Goal: Information Seeking & Learning: Check status

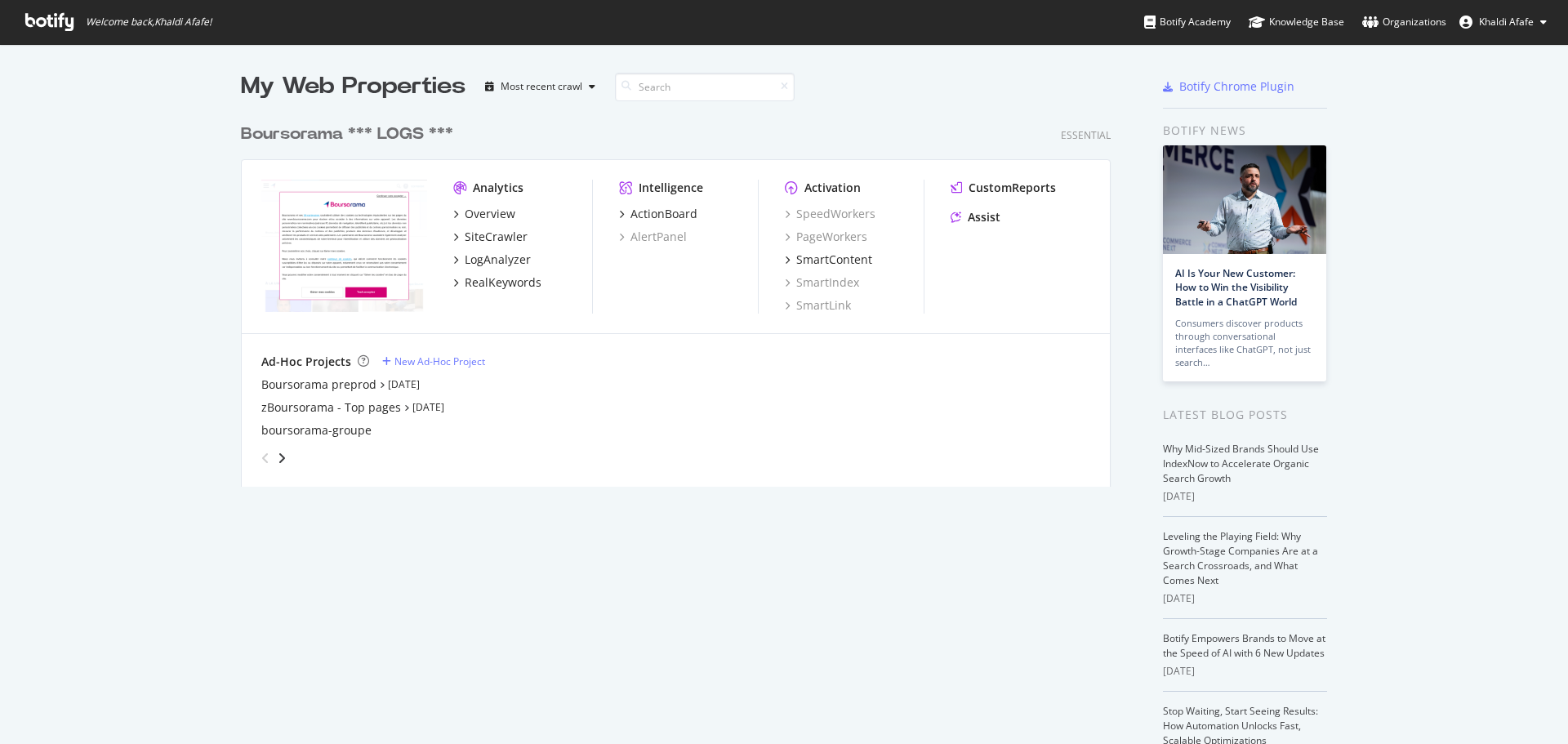
scroll to position [731, 1543]
click at [1502, 27] on span "Khaldi Afafe" at bounding box center [1505, 21] width 55 height 14
click at [510, 205] on div "Overview" at bounding box center [522, 213] width 138 height 16
click at [496, 211] on div "Overview" at bounding box center [490, 213] width 51 height 16
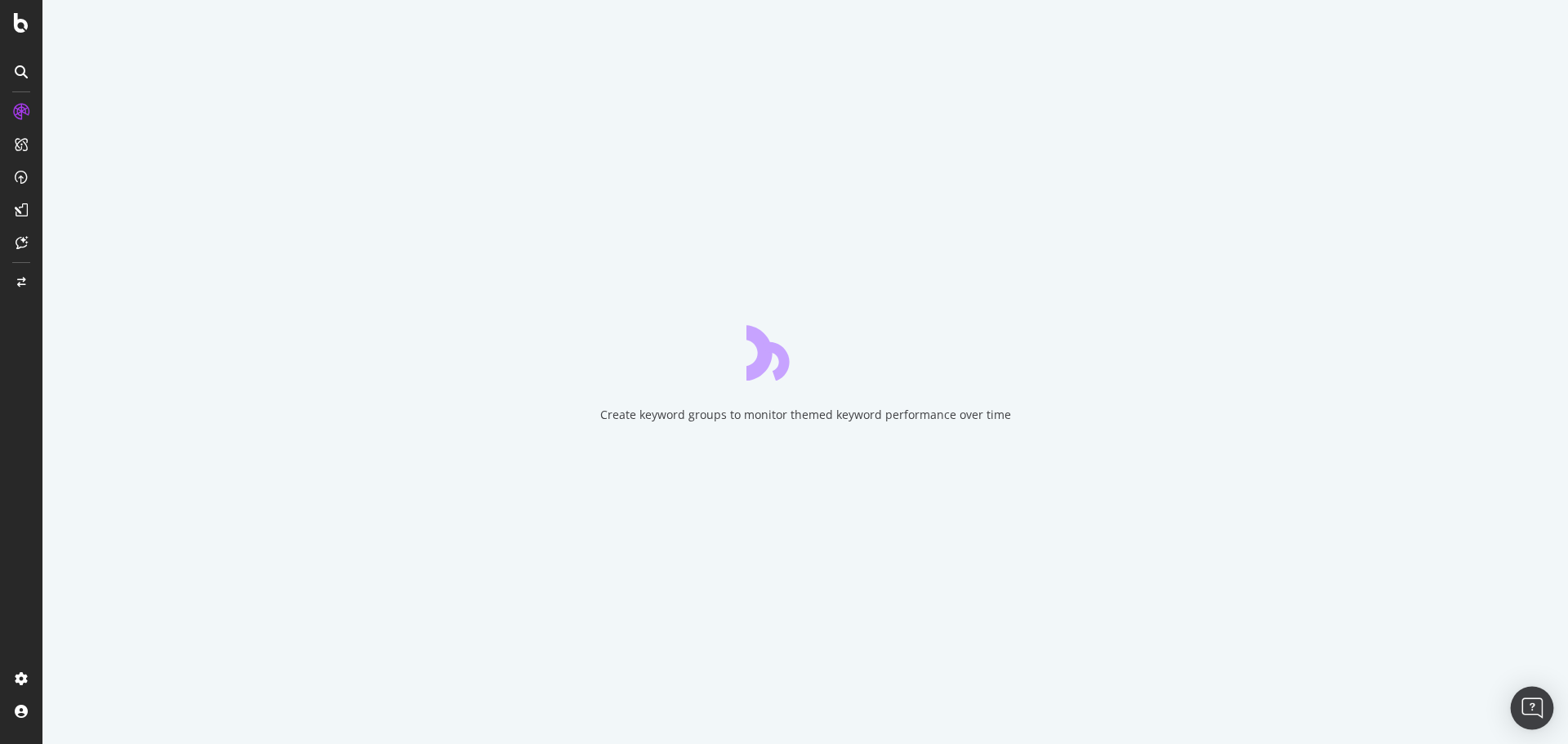
click at [1530, 709] on img "Open Intercom Messenger" at bounding box center [1532, 707] width 21 height 21
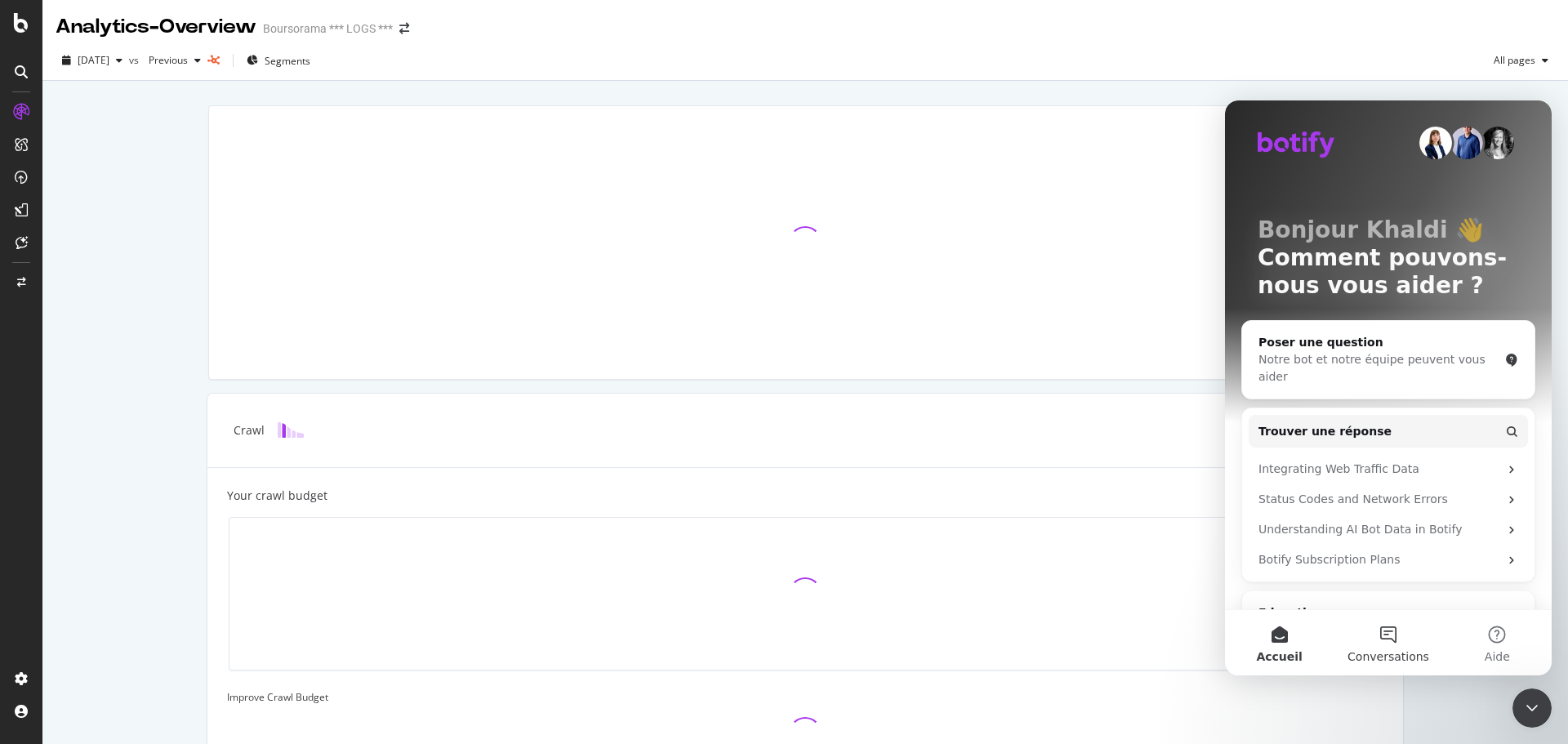
click at [1404, 642] on button "Conversations" at bounding box center [1388, 642] width 109 height 65
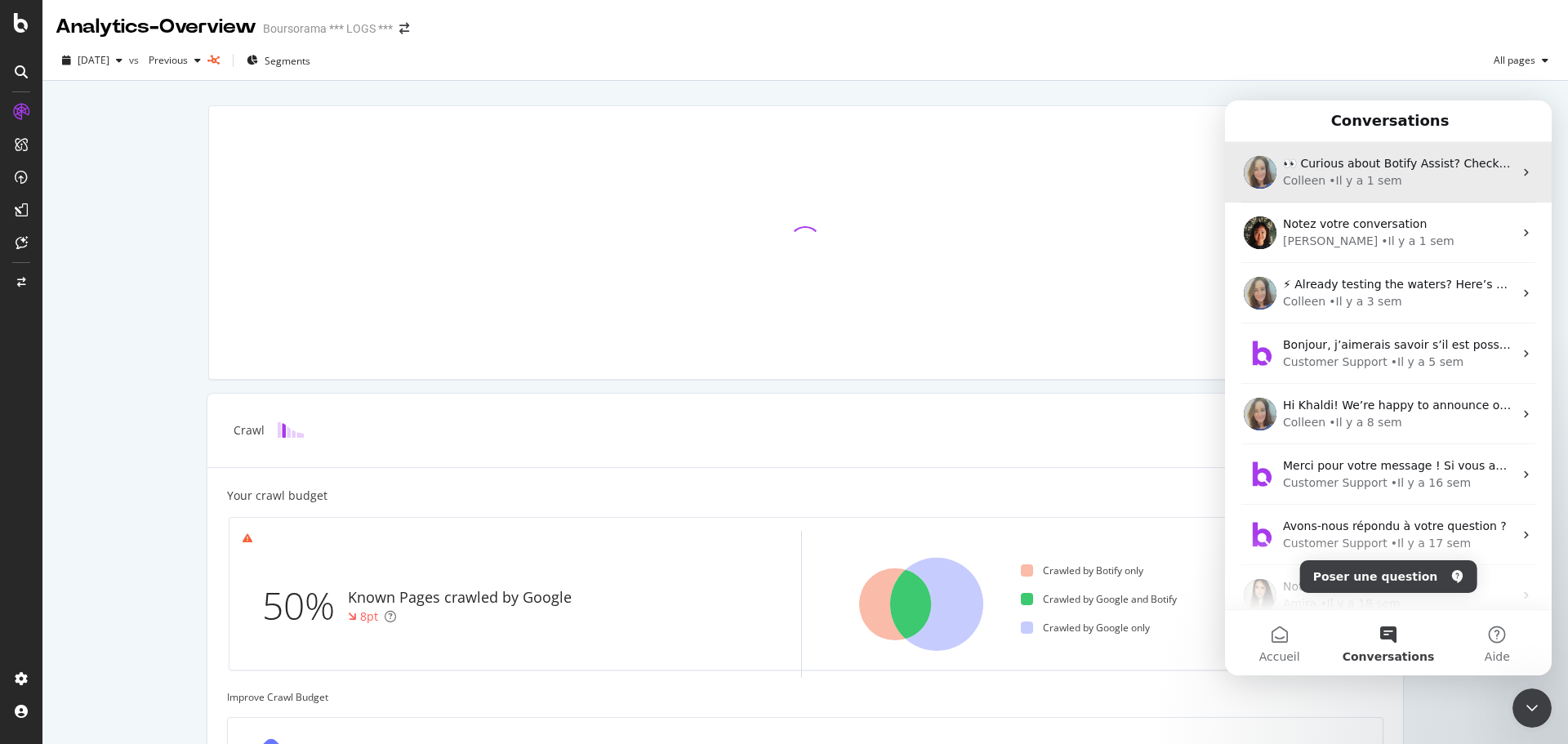
click at [1352, 170] on span "👀 Curious about Botify Assist? Check out these use cases to explore what Assist…" at bounding box center [1538, 163] width 510 height 13
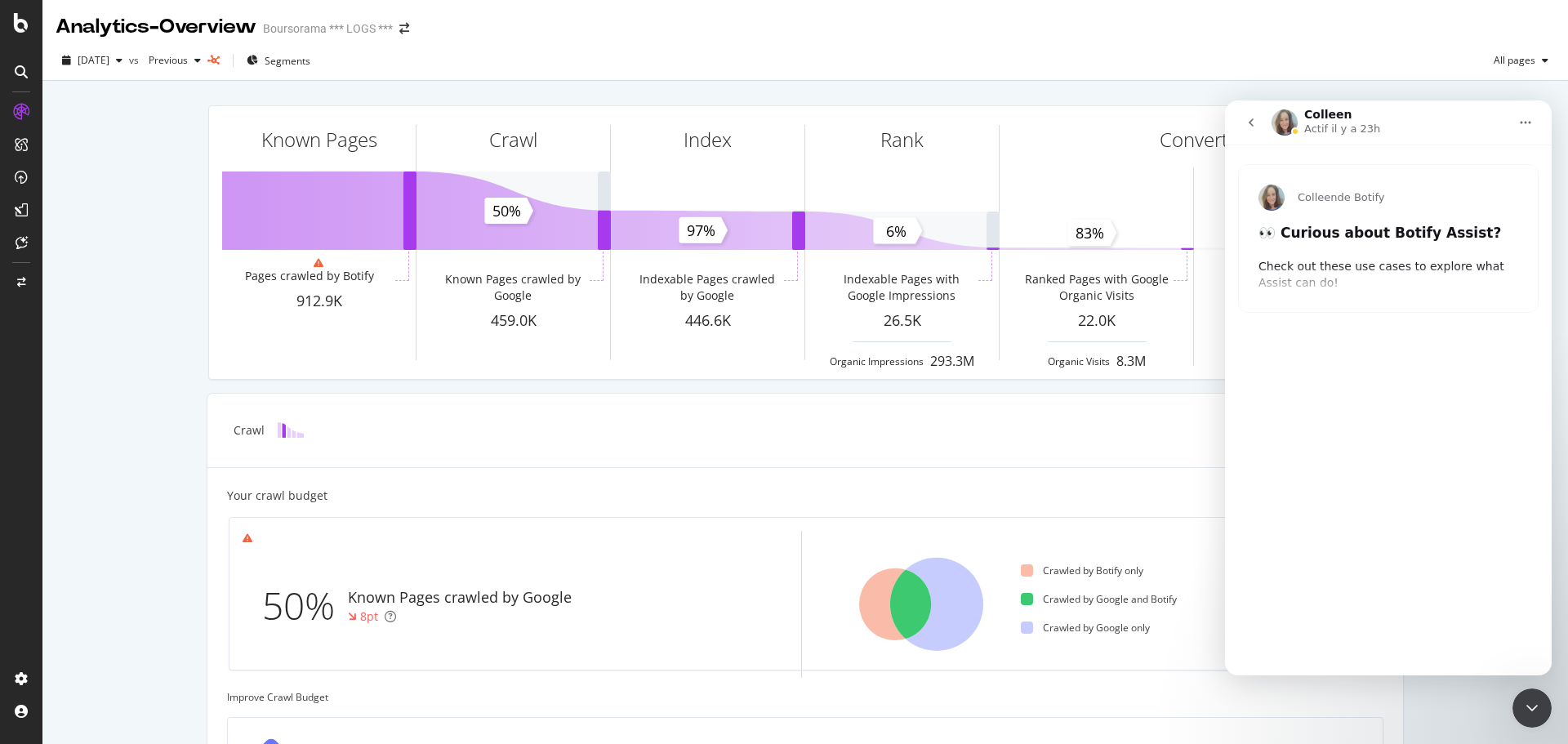
click at [1304, 260] on div "Check out these use cases to explore what Assist can do!" at bounding box center [1388, 275] width 260 height 32
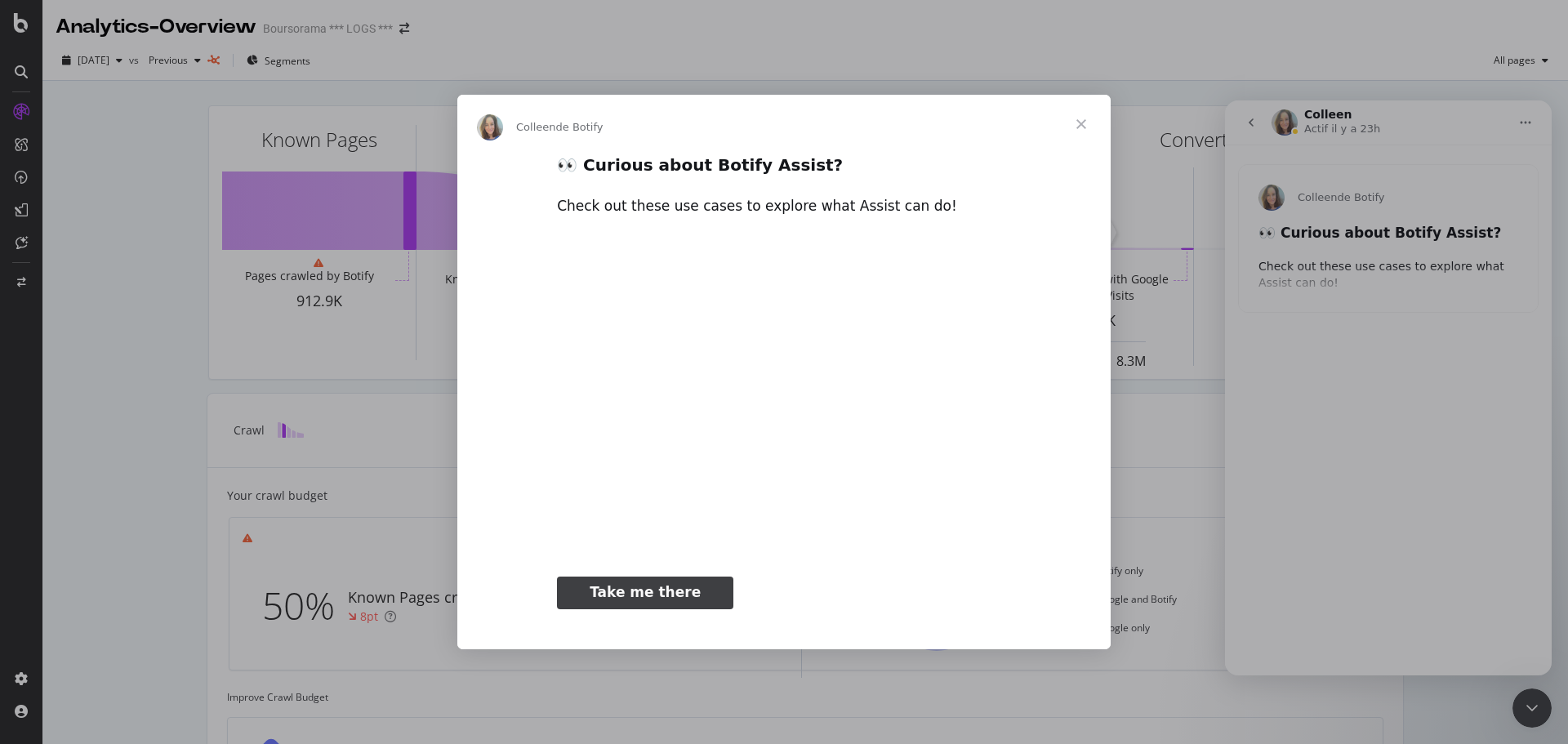
click at [1086, 117] on span "Fermer" at bounding box center [1081, 124] width 59 height 59
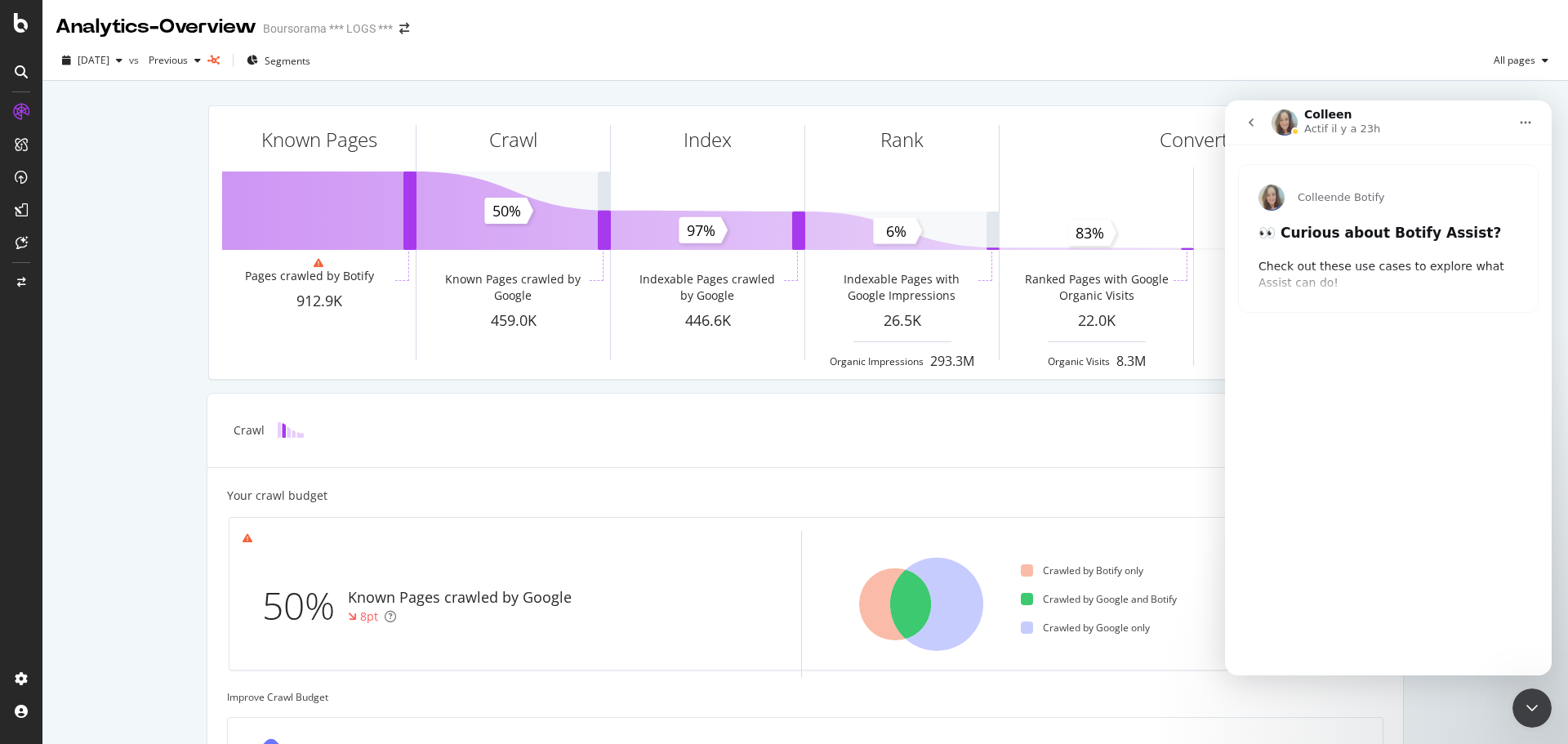
type input "181173"
click at [1240, 122] on button "go back" at bounding box center [1251, 122] width 31 height 31
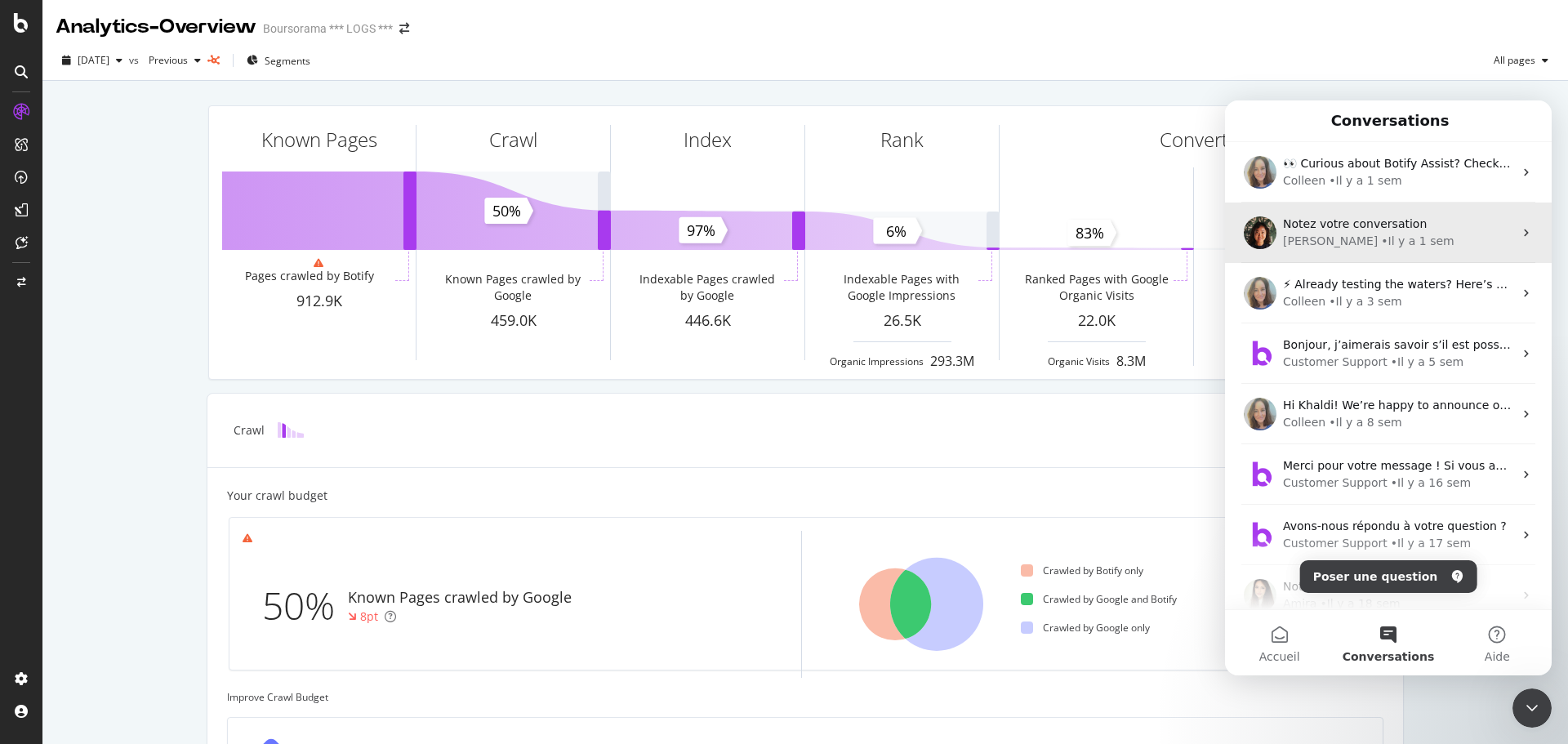
click at [1399, 245] on div "[PERSON_NAME] • Il y a 1 sem" at bounding box center [1398, 240] width 231 height 17
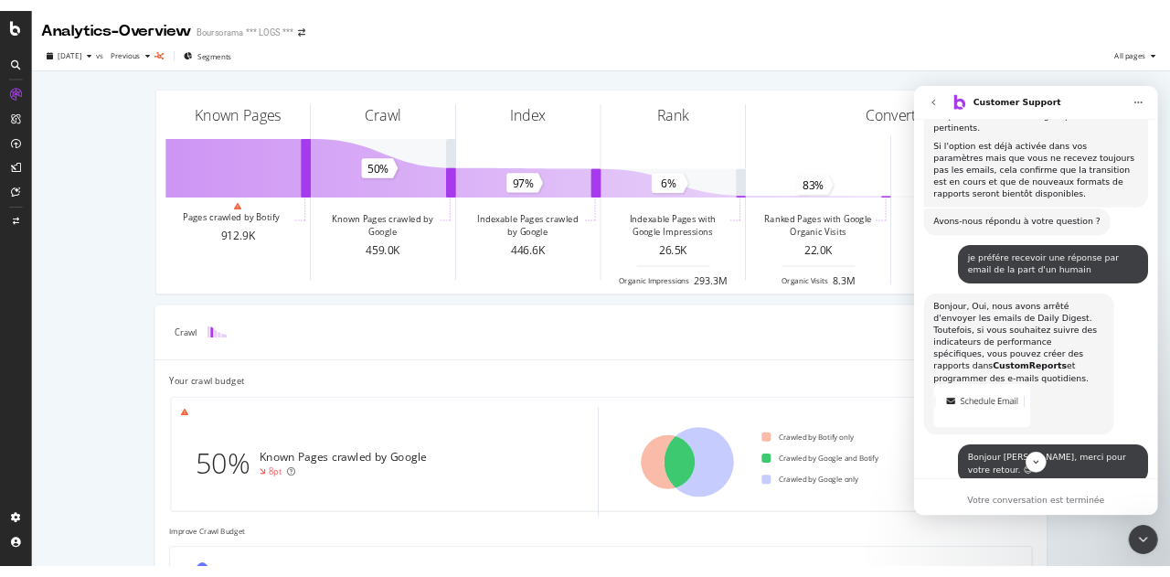
scroll to position [1765, 0]
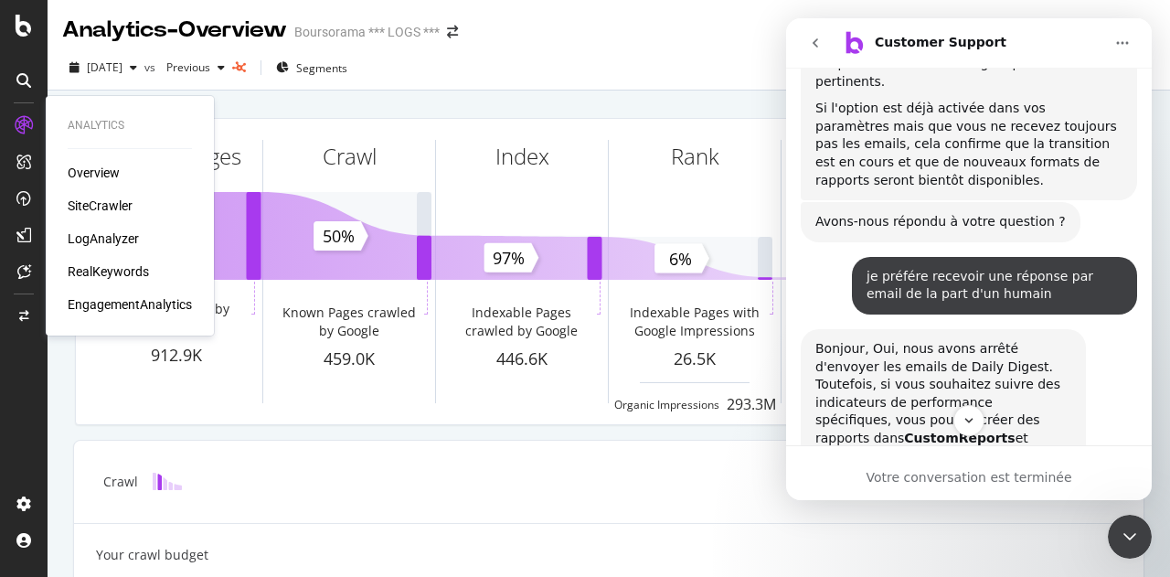
click at [89, 235] on div "LogAnalyzer" at bounding box center [103, 238] width 71 height 18
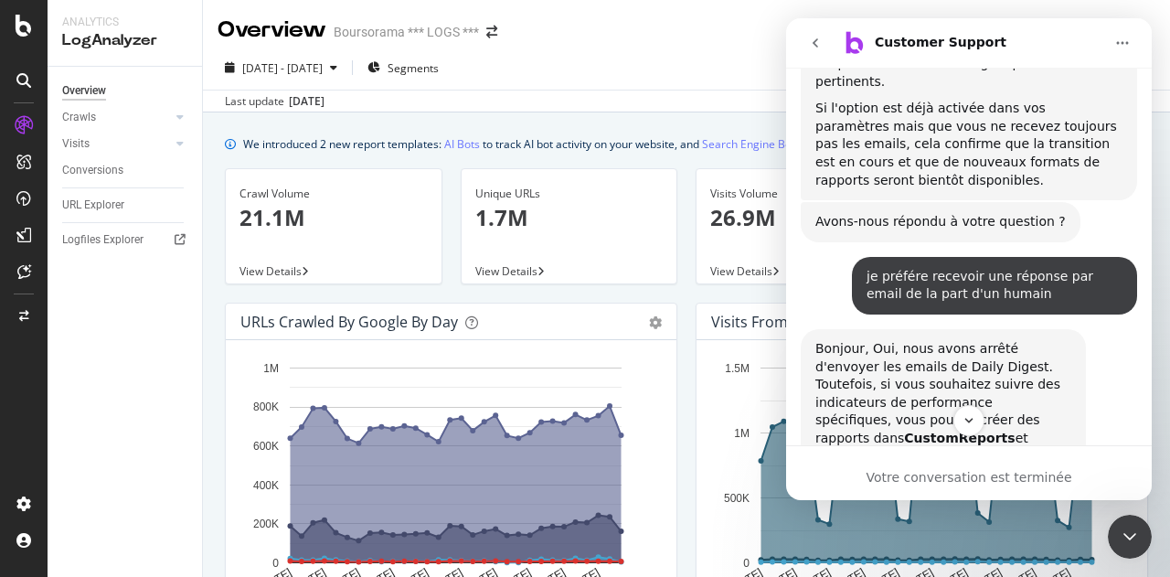
click at [1136, 535] on icon "Fermer le Messenger Intercom" at bounding box center [1130, 536] width 22 height 22
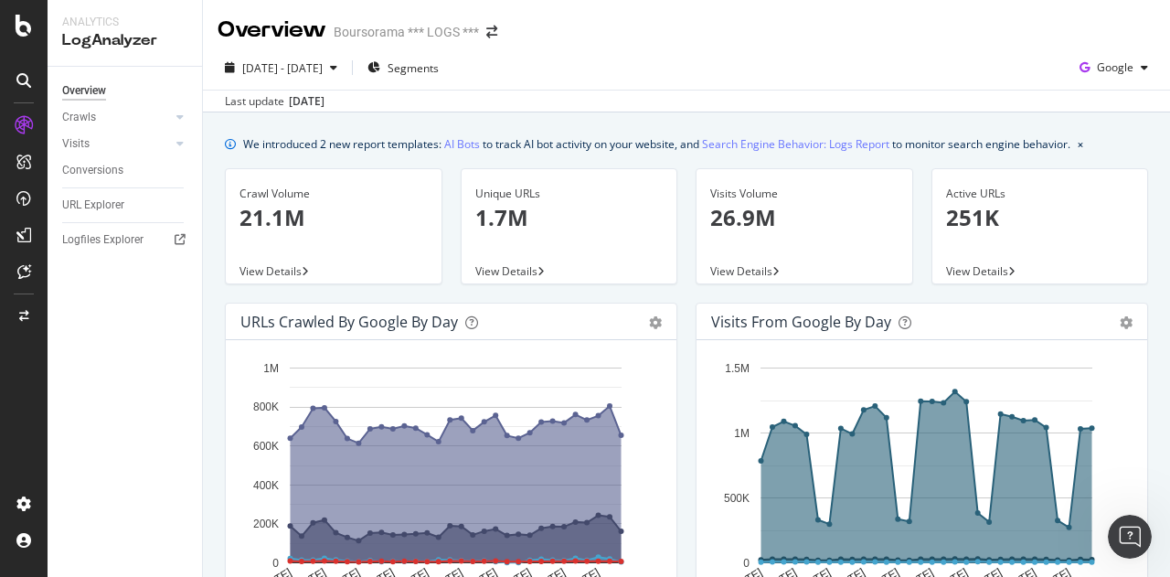
scroll to position [2109, 0]
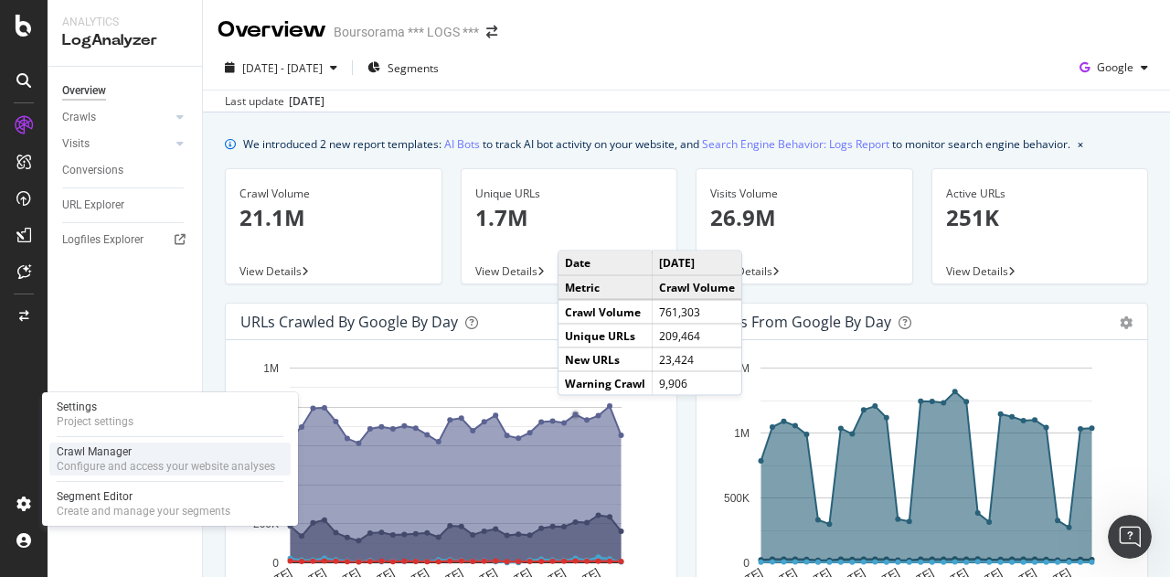
click at [165, 460] on div "Configure and access your website analyses" at bounding box center [166, 466] width 218 height 15
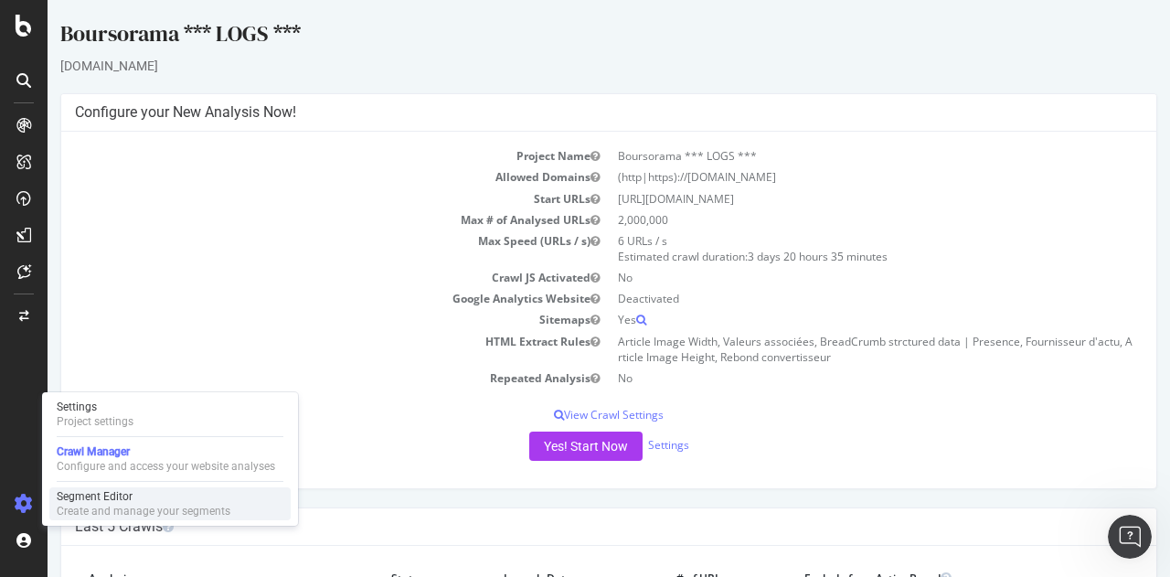
click at [122, 502] on div "Segment Editor" at bounding box center [144, 496] width 174 height 15
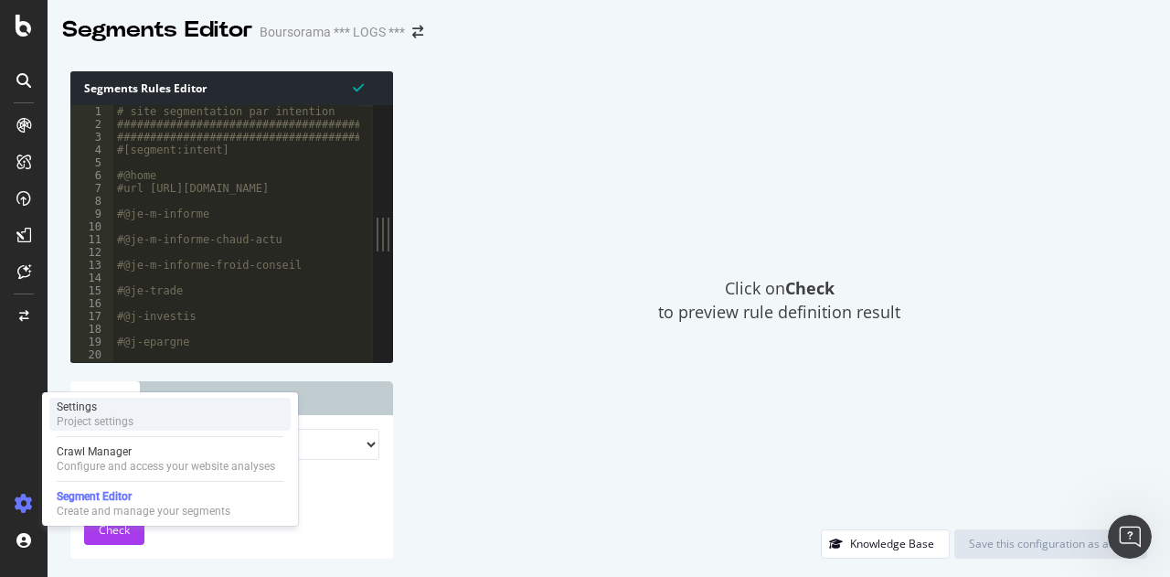
click at [108, 427] on div "Project settings" at bounding box center [95, 421] width 77 height 15
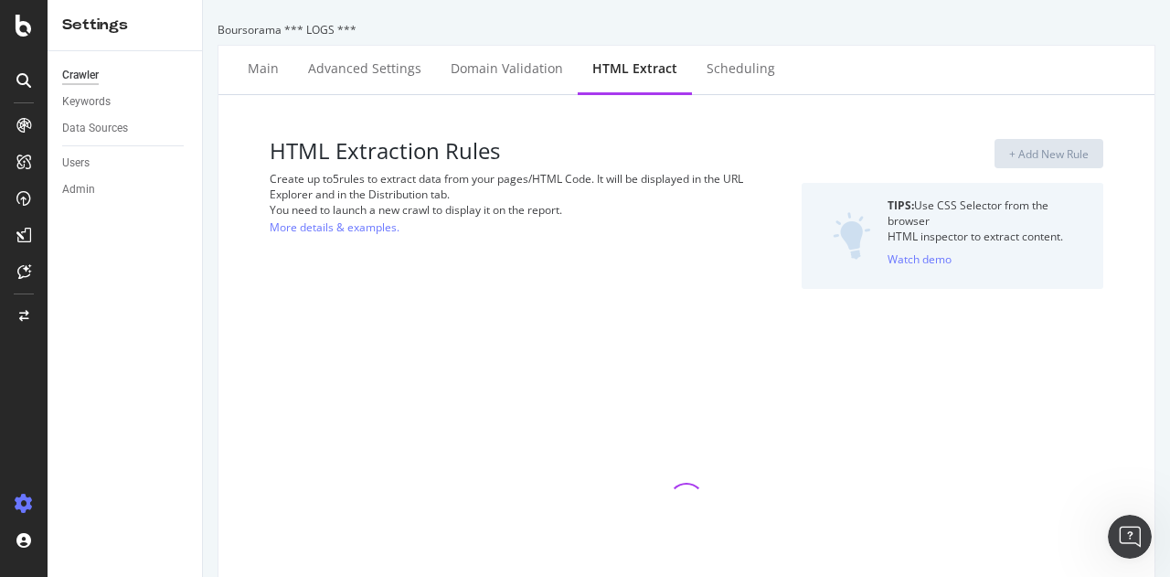
select select "exist"
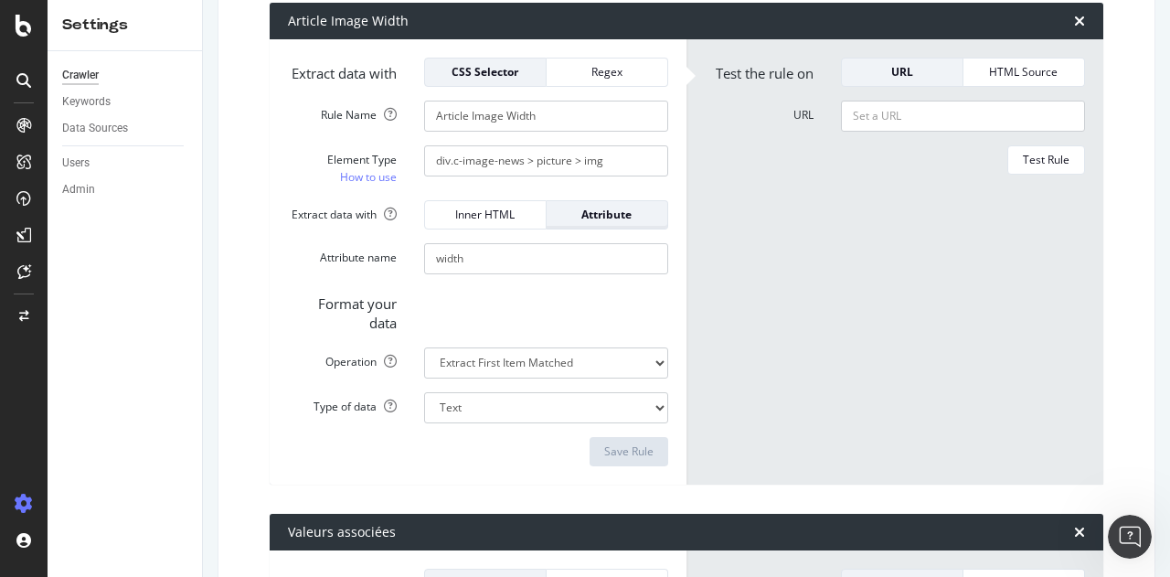
scroll to position [366, 0]
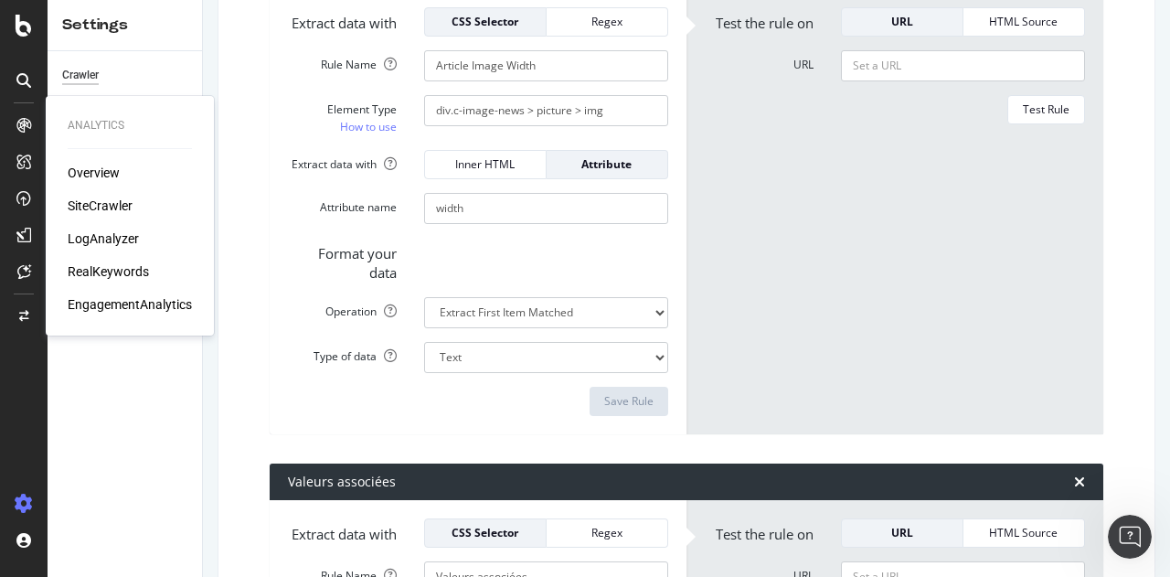
click at [22, 131] on icon at bounding box center [23, 125] width 15 height 15
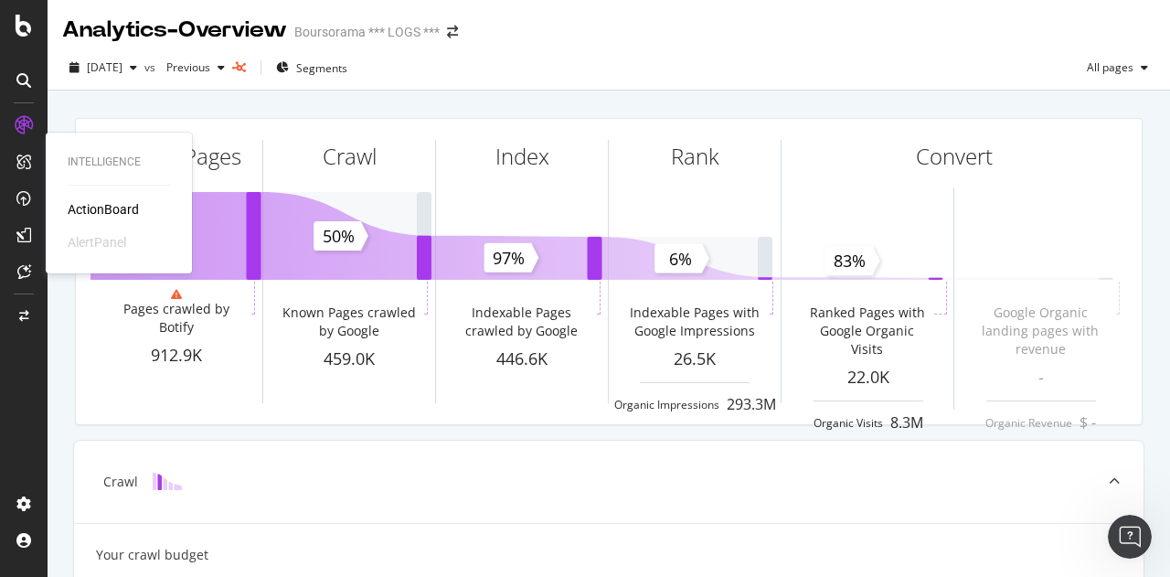
click at [26, 163] on icon at bounding box center [23, 161] width 15 height 15
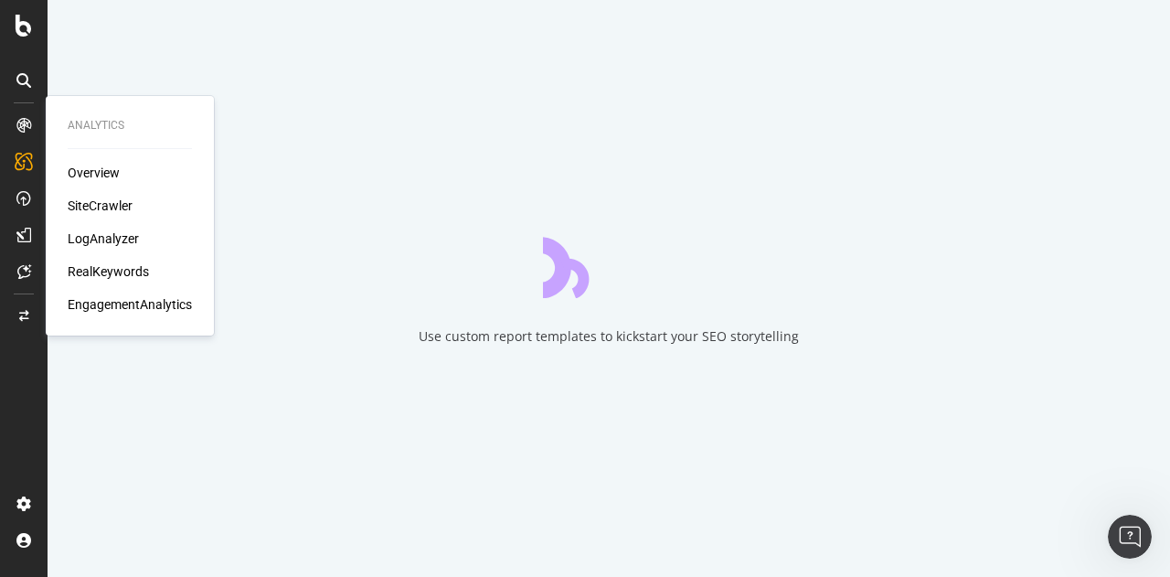
click at [27, 134] on div at bounding box center [23, 125] width 29 height 29
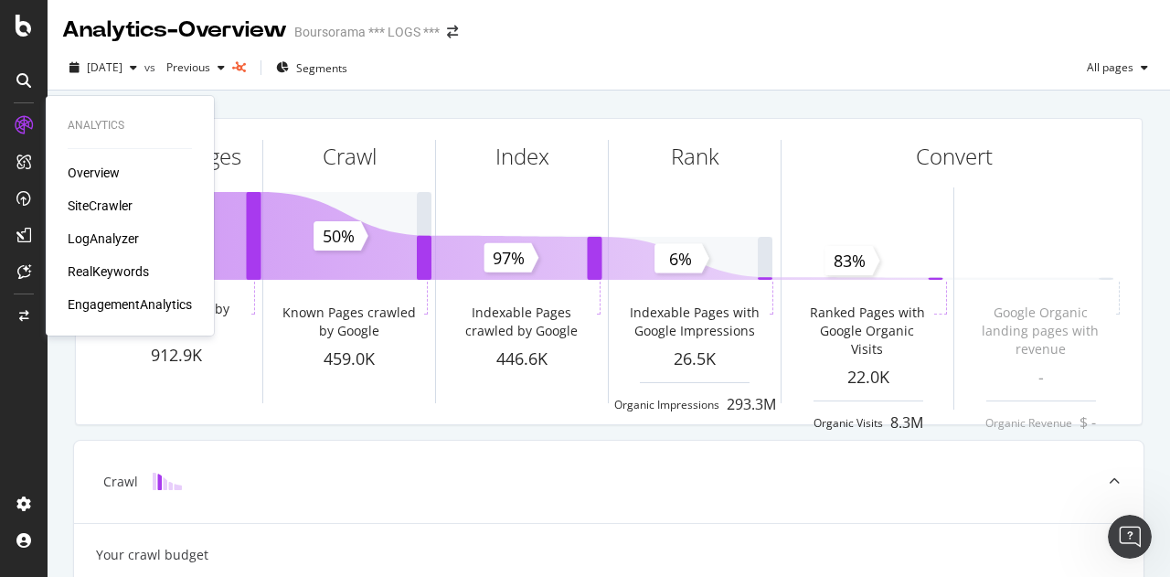
click at [111, 271] on div "RealKeywords" at bounding box center [108, 271] width 81 height 18
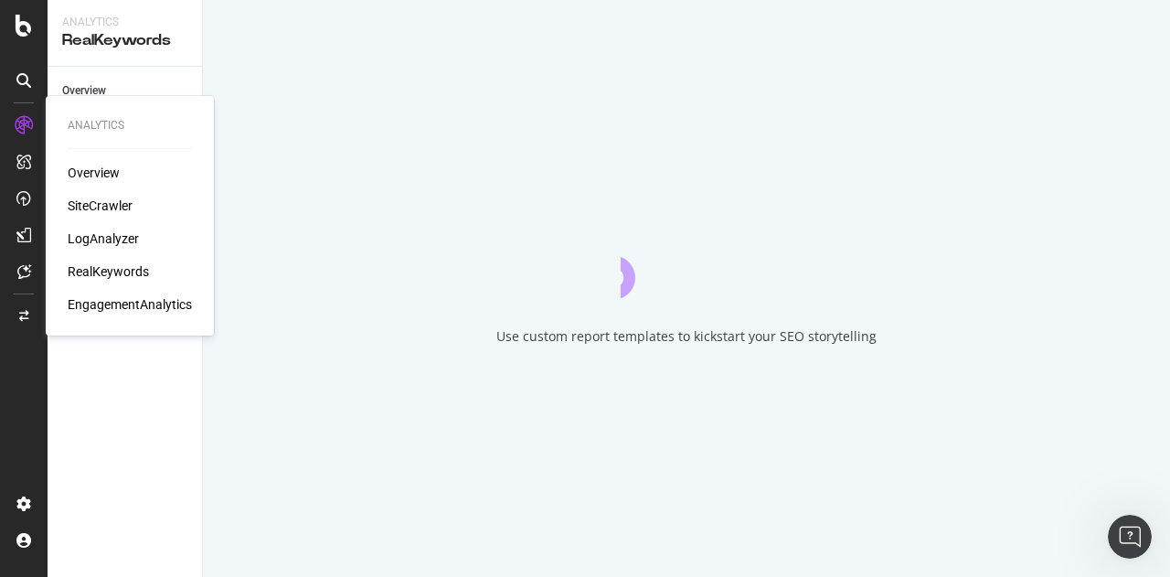
click at [111, 164] on div "Overview" at bounding box center [94, 173] width 52 height 18
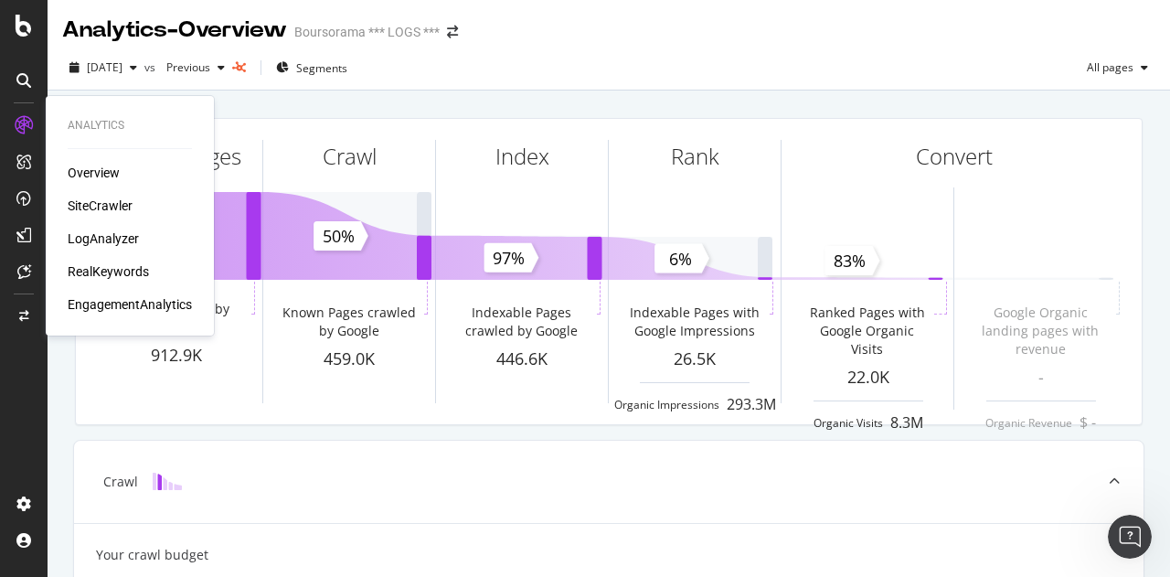
click at [72, 200] on div "SiteCrawler" at bounding box center [100, 205] width 65 height 18
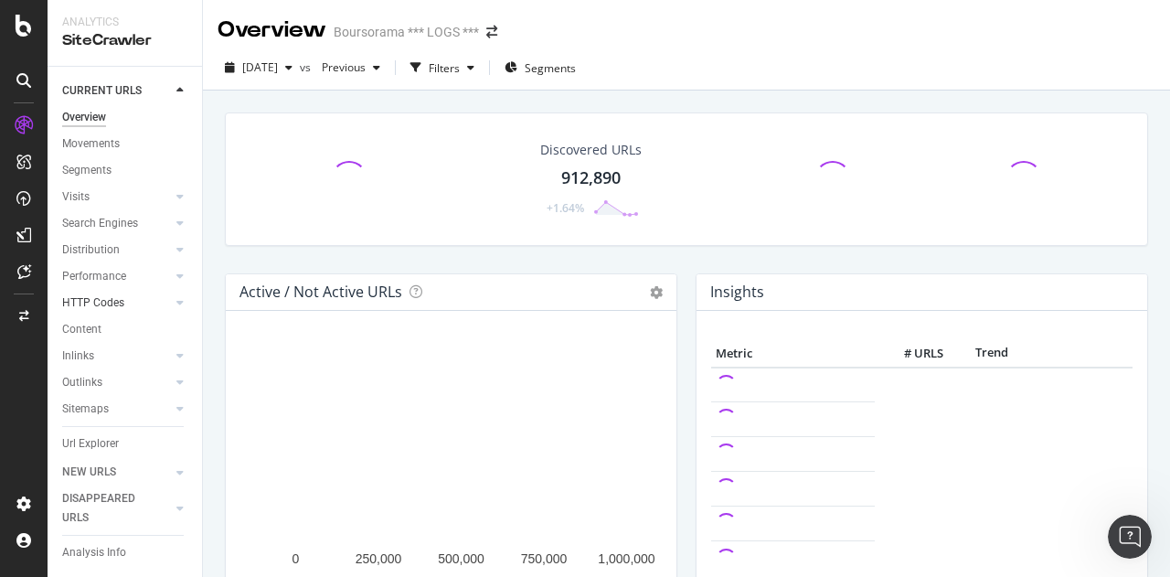
scroll to position [56, 0]
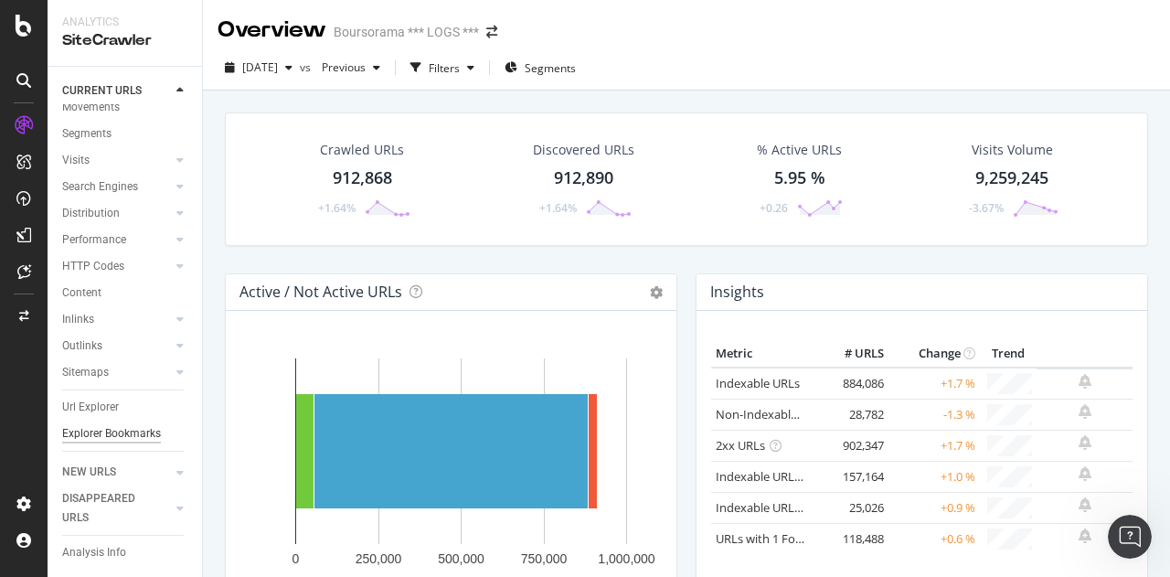
click at [100, 440] on div "Explorer Bookmarks" at bounding box center [111, 433] width 99 height 19
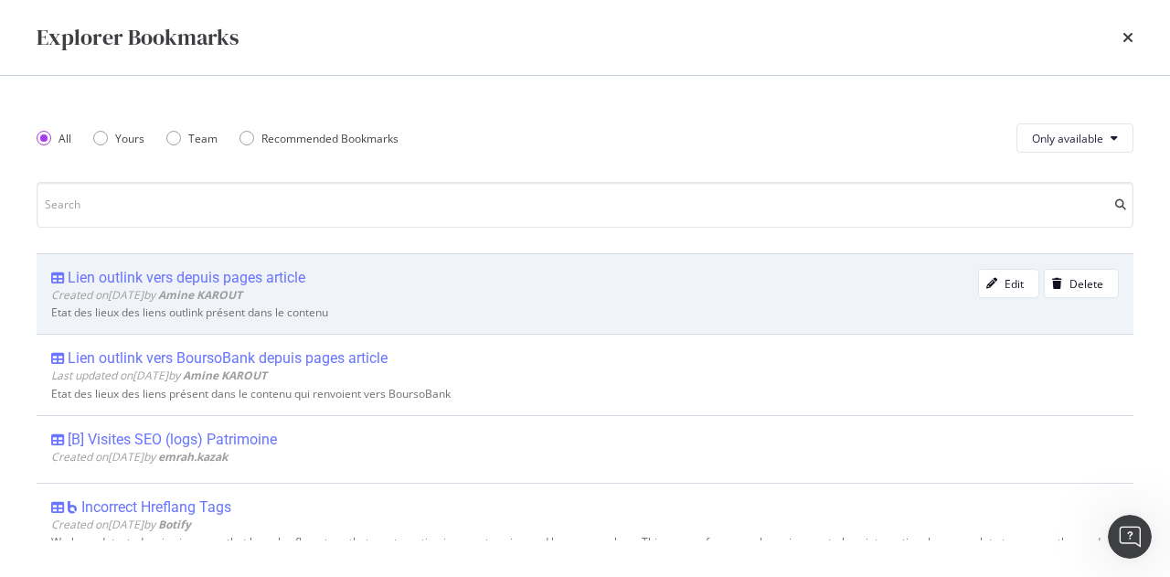
click at [403, 319] on div "Etat des lieux des liens outlink présent dans le contenu" at bounding box center [584, 312] width 1067 height 13
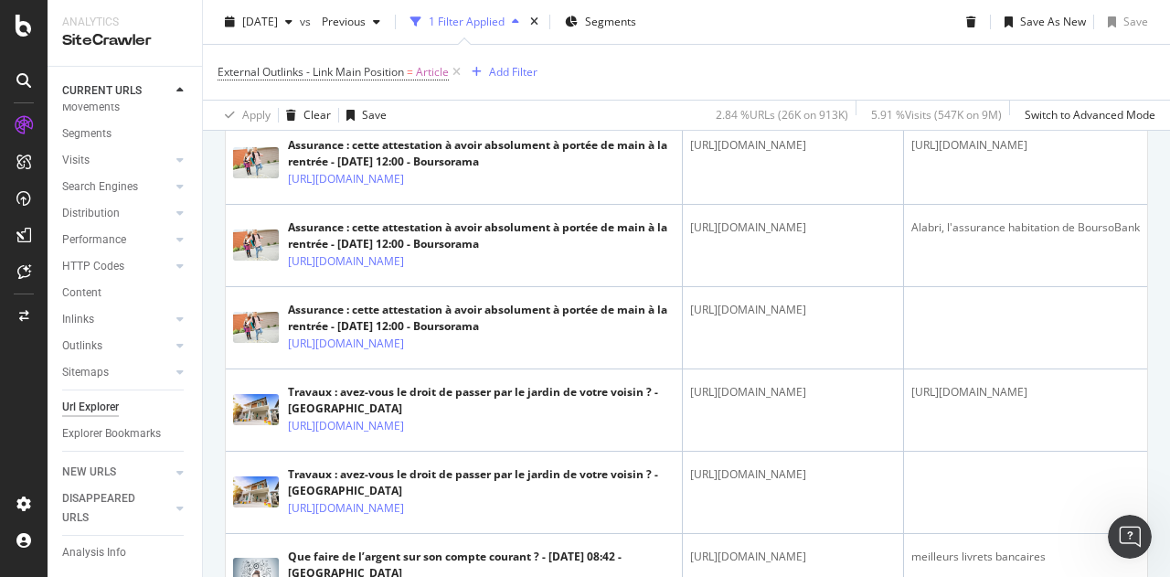
scroll to position [1645, 0]
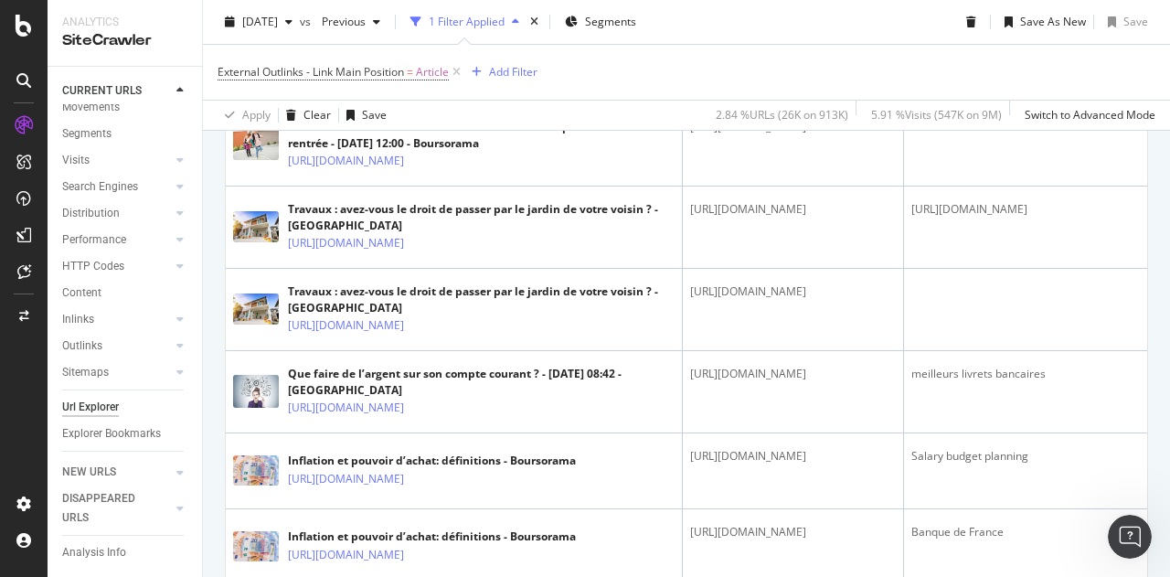
click at [118, 424] on div "Explorer Bookmarks" at bounding box center [111, 433] width 99 height 19
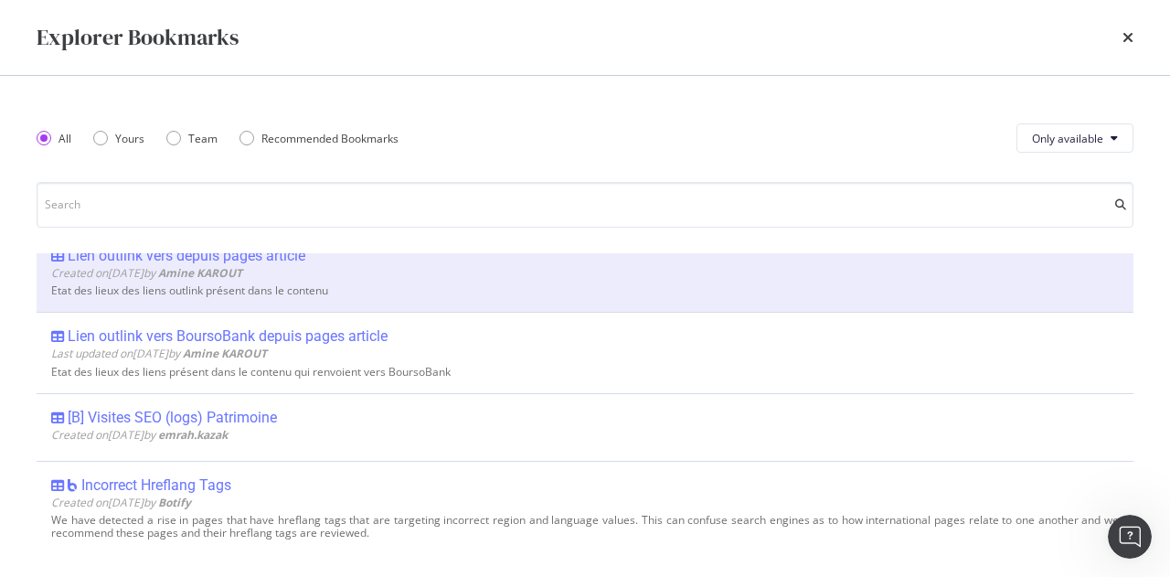
scroll to position [0, 0]
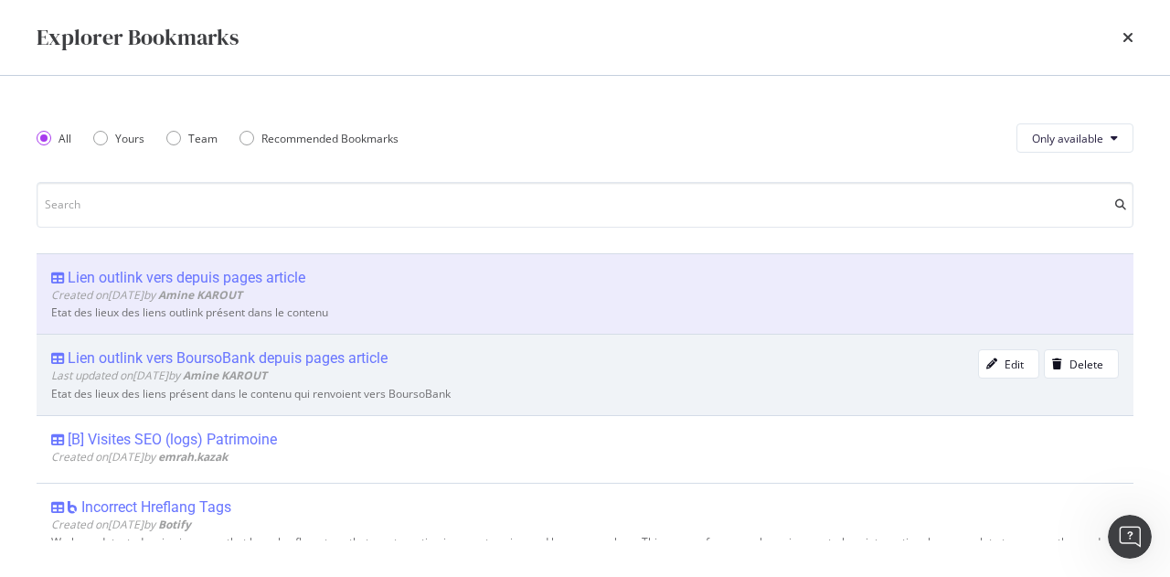
click at [140, 358] on div "Lien outlink vers BoursoBank depuis pages article" at bounding box center [228, 358] width 320 height 18
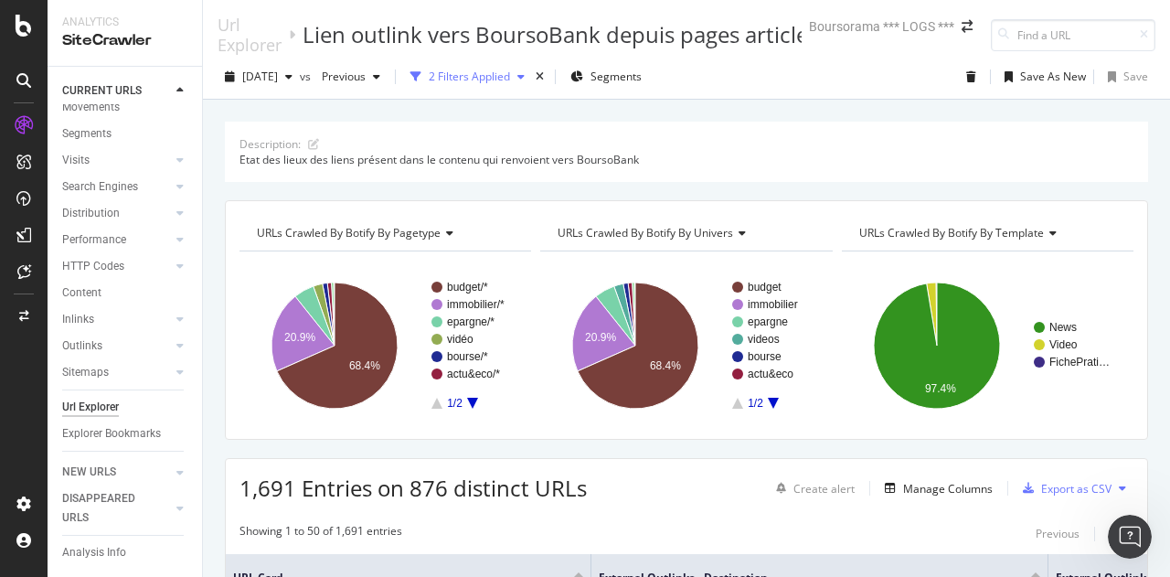
click at [505, 79] on div "2 Filters Applied" at bounding box center [469, 77] width 81 height 16
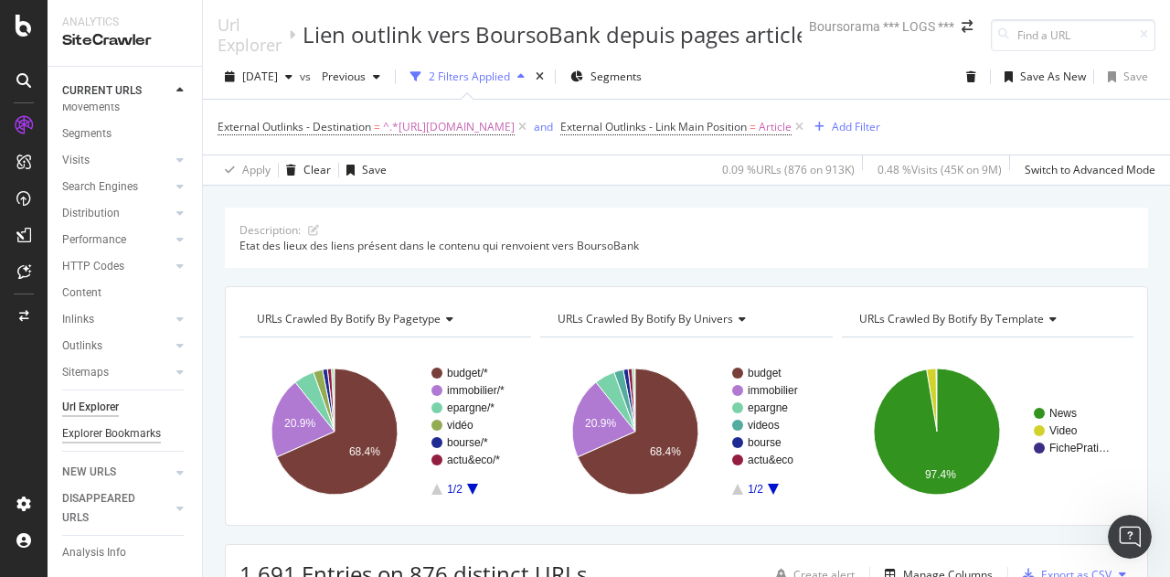
click at [111, 424] on div "Explorer Bookmarks" at bounding box center [111, 433] width 99 height 19
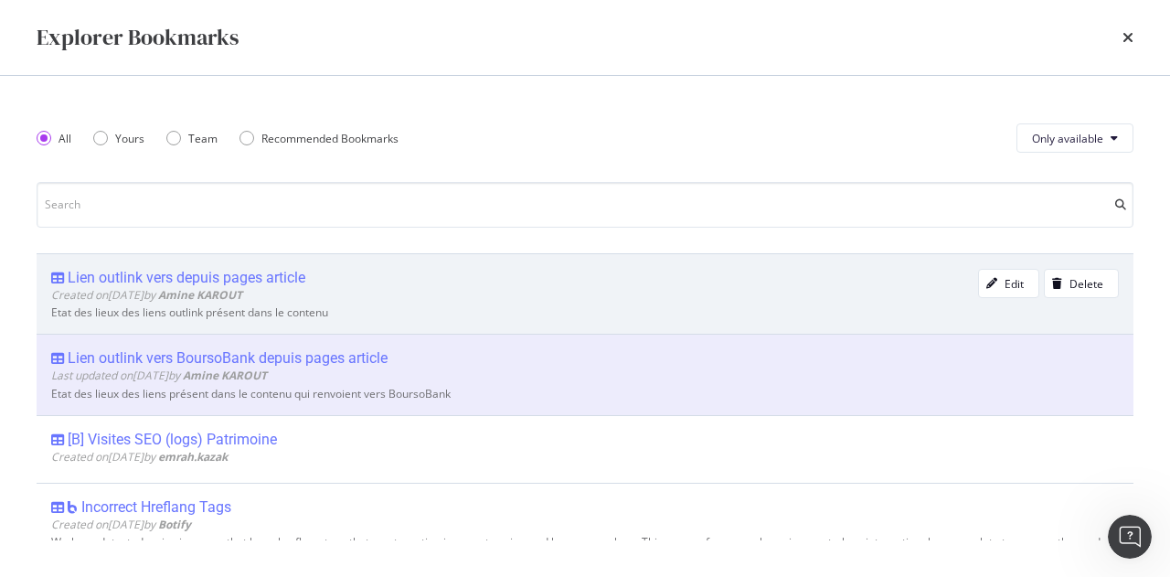
click at [242, 291] on b "Amine KAROUT" at bounding box center [200, 295] width 84 height 16
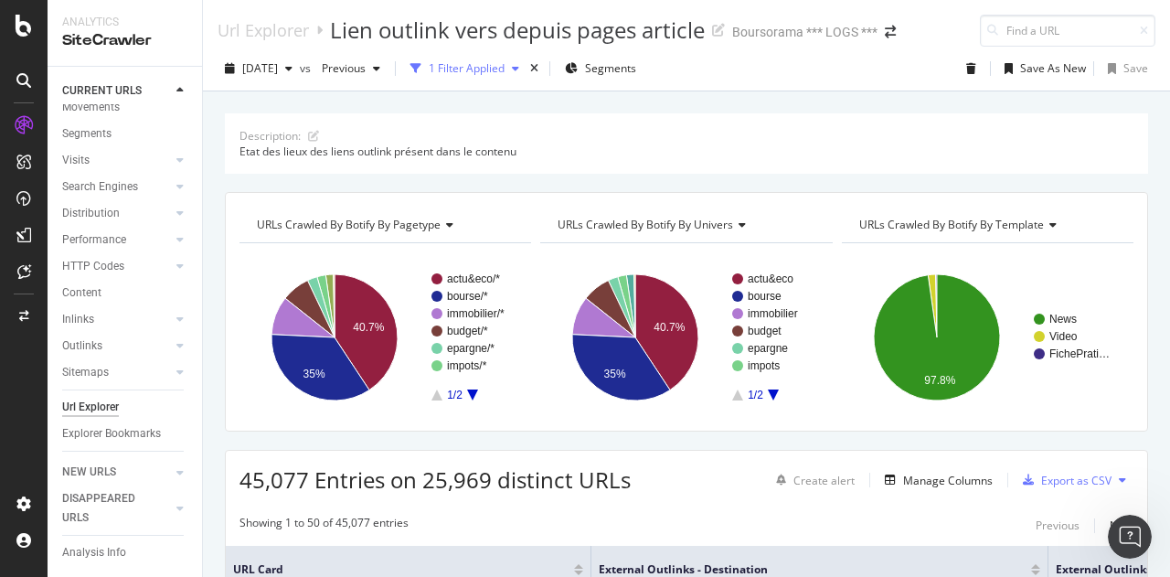
click at [504, 63] on div "1 Filter Applied" at bounding box center [467, 68] width 76 height 16
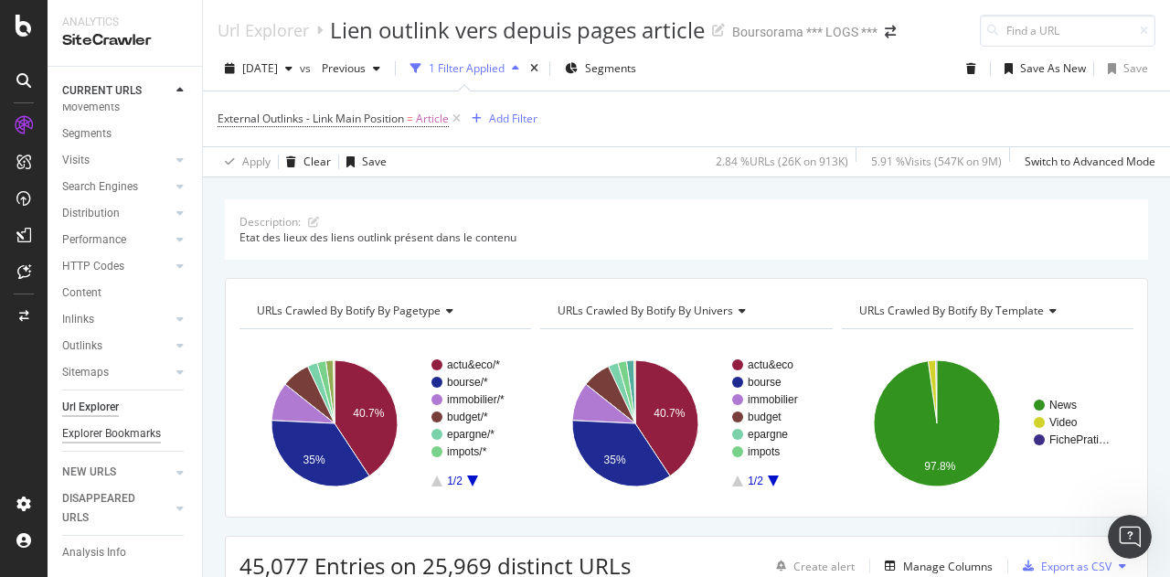
click at [105, 424] on div "Explorer Bookmarks" at bounding box center [111, 433] width 99 height 19
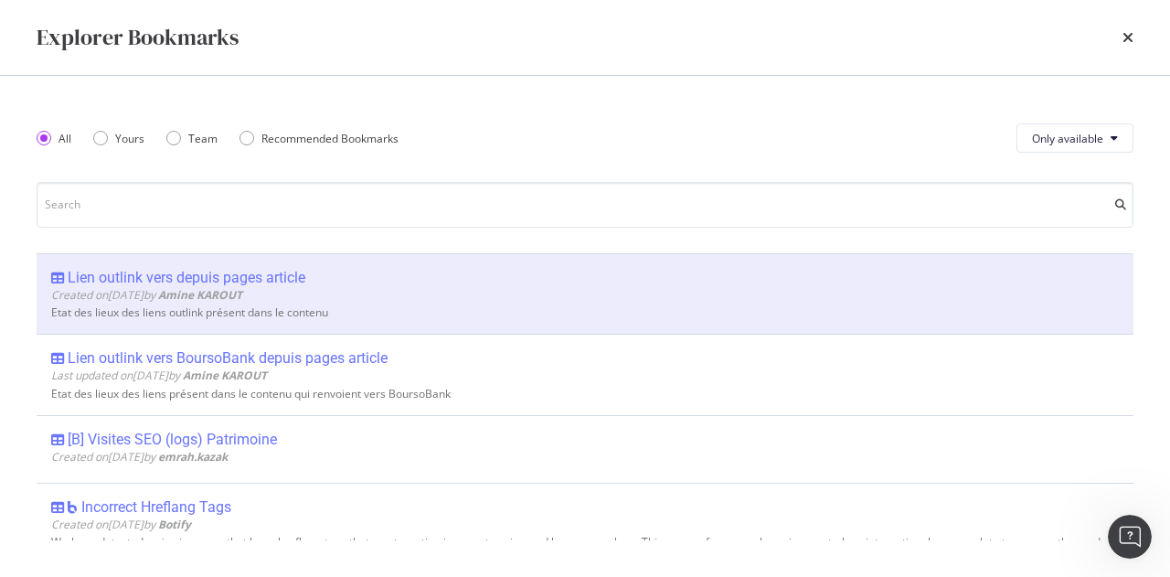
click at [1111, 36] on div "Explorer Bookmarks" at bounding box center [585, 37] width 1097 height 31
click at [1128, 42] on icon "times" at bounding box center [1127, 37] width 11 height 15
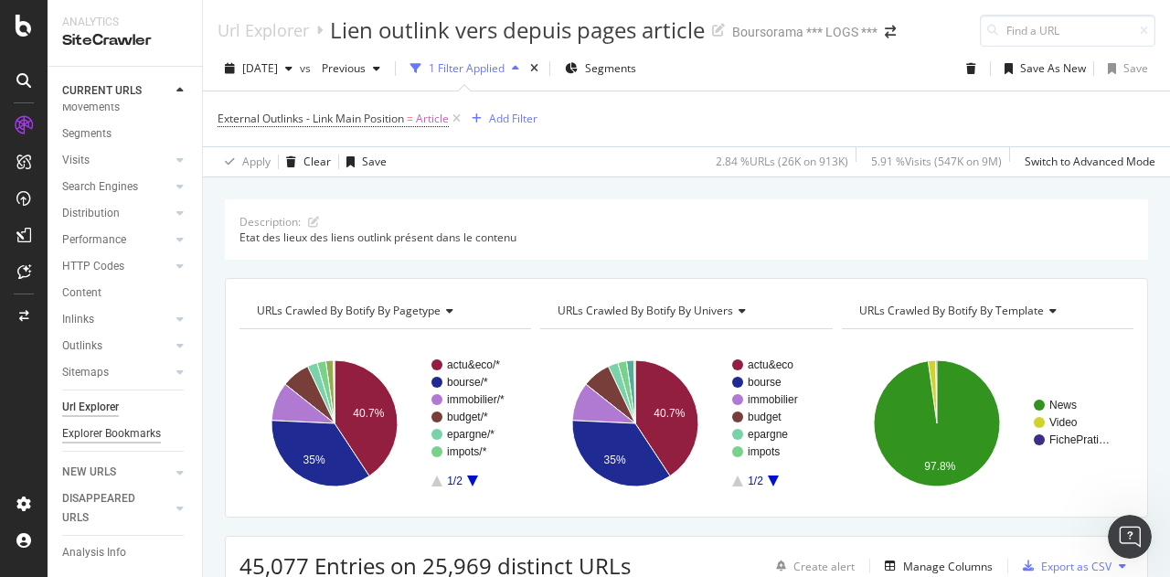
click at [84, 424] on div "Explorer Bookmarks" at bounding box center [111, 433] width 99 height 19
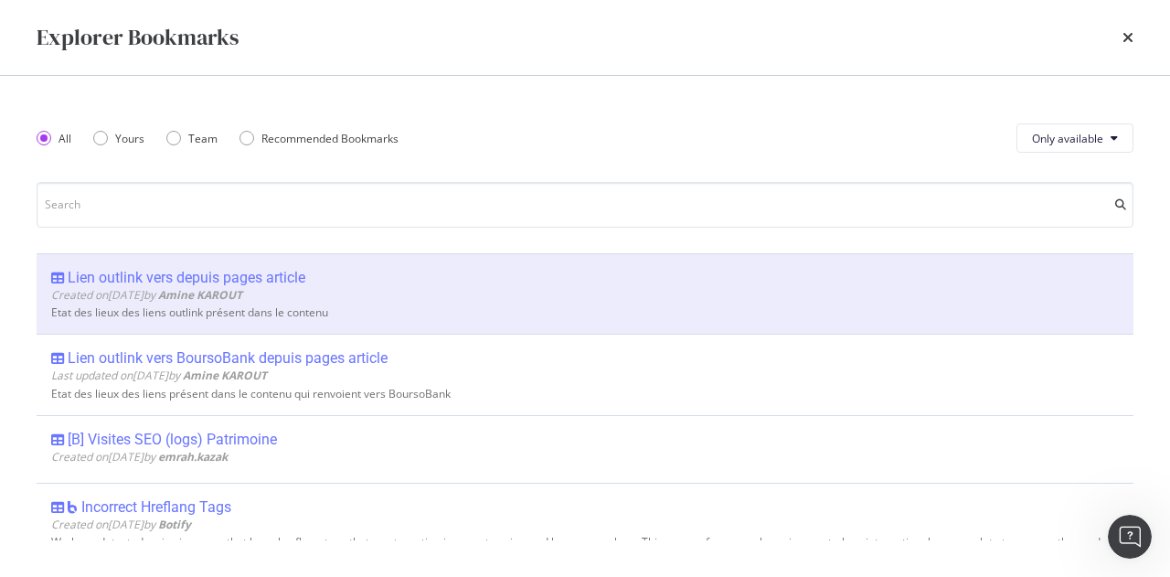
click at [1136, 35] on div "Explorer Bookmarks" at bounding box center [585, 37] width 1170 height 75
click at [1131, 33] on icon "times" at bounding box center [1127, 37] width 11 height 15
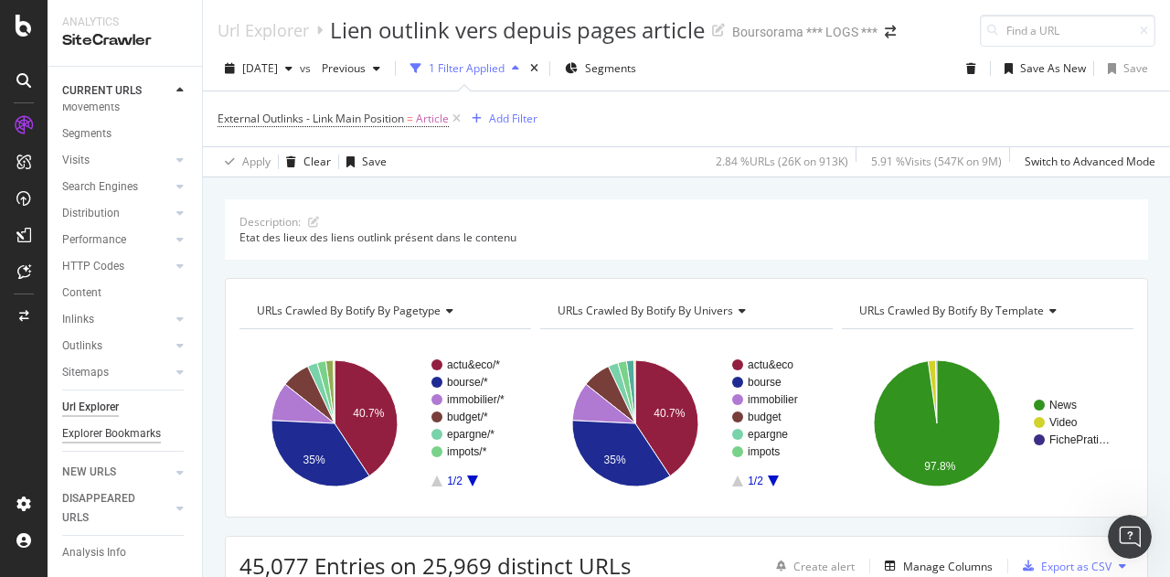
click at [97, 424] on div "Explorer Bookmarks" at bounding box center [111, 433] width 99 height 19
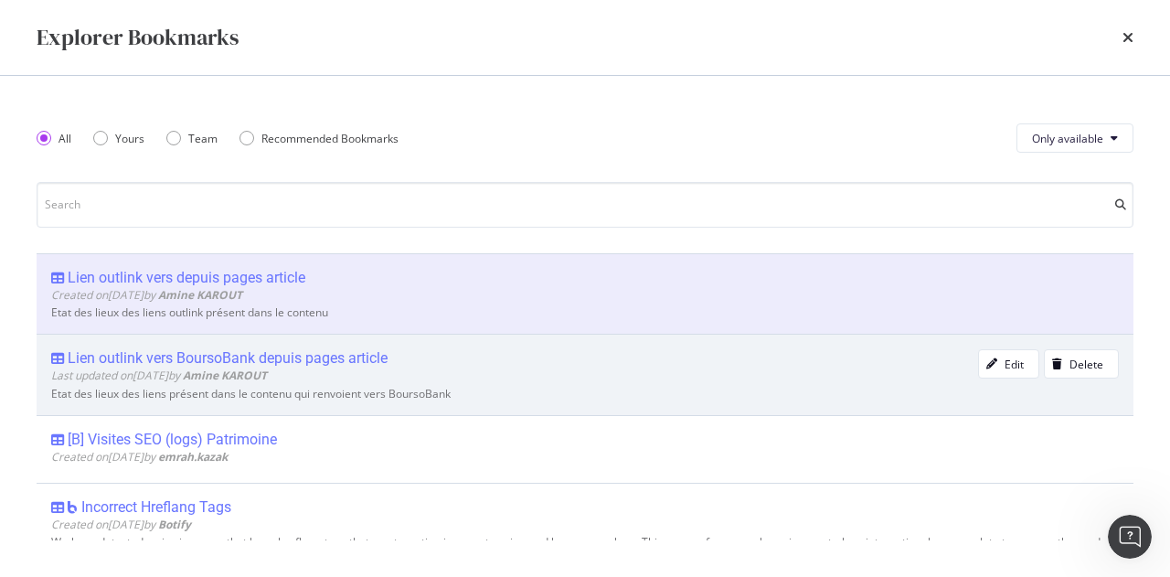
click at [249, 356] on div "Lien outlink vers BoursoBank depuis pages article" at bounding box center [228, 358] width 320 height 18
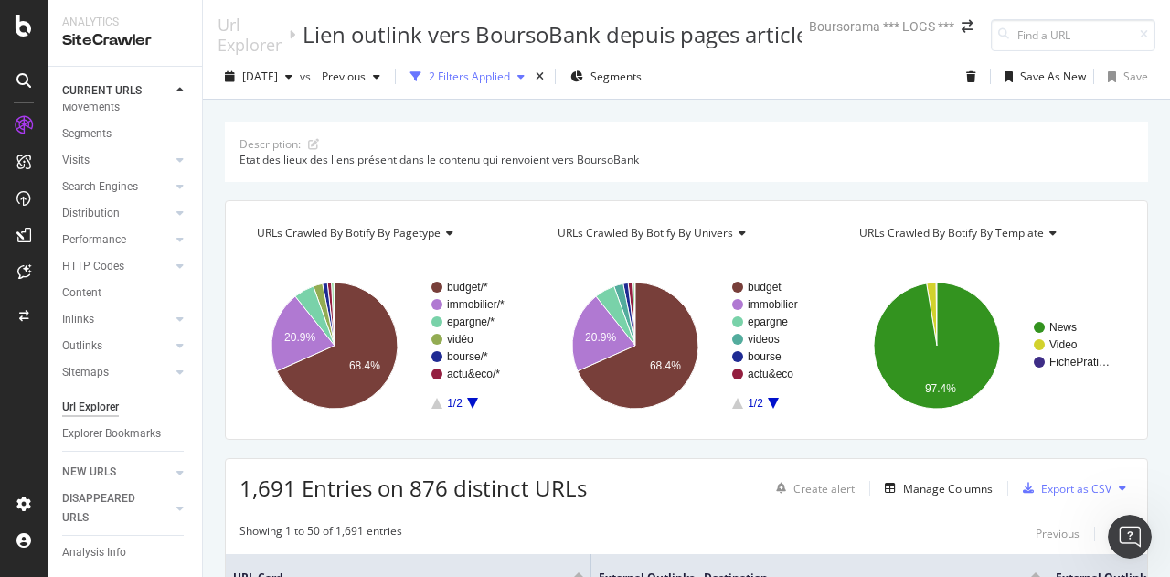
click at [476, 77] on div "2 Filters Applied" at bounding box center [469, 77] width 81 height 16
